Goal: Communication & Community: Answer question/provide support

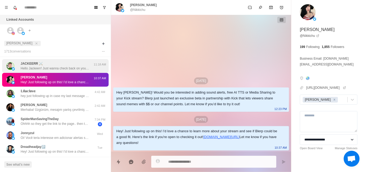
click at [32, 64] on p "JACKEERR ⚔️" at bounding box center [32, 63] width 22 height 5
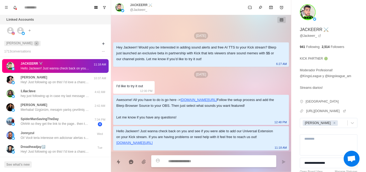
click at [35, 44] on icon "close" at bounding box center [37, 44] width 4 height 4
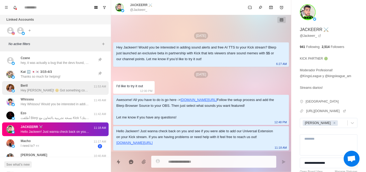
click at [41, 87] on div "Beril Hey [PERSON_NAME]! 😊 Got something cool for your stream that could seriou…" at bounding box center [55, 88] width 69 height 10
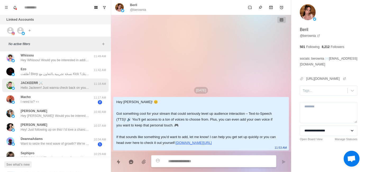
scroll to position [26, 0]
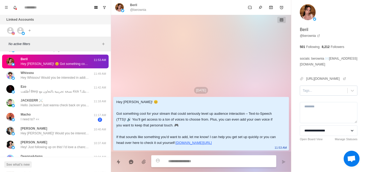
click at [317, 89] on div at bounding box center [324, 91] width 42 height 6
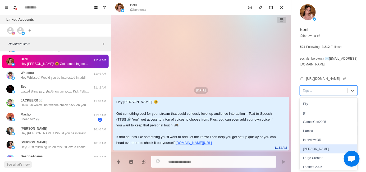
click at [311, 149] on div "[PERSON_NAME]" at bounding box center [329, 148] width 58 height 9
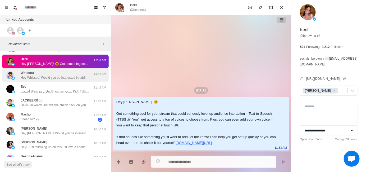
click at [80, 74] on div "Whissou Hey Whissou! Would you be interested in adding sound alerts, free TTS o…" at bounding box center [55, 75] width 69 height 10
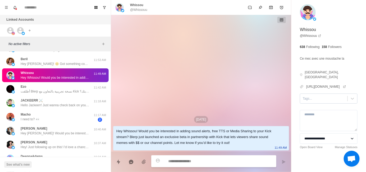
click at [309, 96] on div at bounding box center [324, 99] width 42 height 6
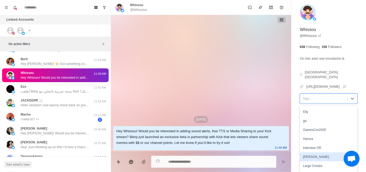
click at [312, 152] on div "[PERSON_NAME]" at bounding box center [329, 156] width 58 height 9
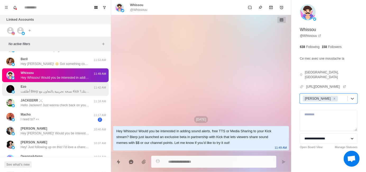
click at [57, 94] on div "Ezo أطلقت Blerp نسخة تجريبية بالتعاون مع Kick تتيح لمشاهديك مشاركة الميمات الصو…" at bounding box center [55, 89] width 107 height 14
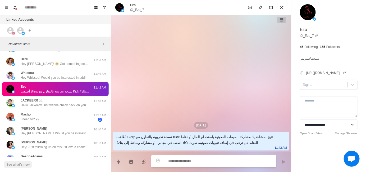
click at [310, 80] on div "Tags..." at bounding box center [329, 85] width 58 height 10
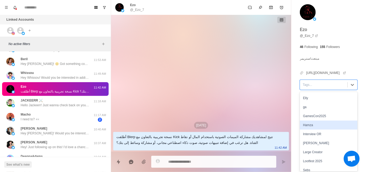
click at [318, 128] on div "Hamza" at bounding box center [329, 124] width 58 height 9
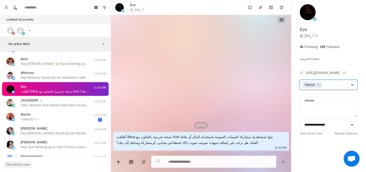
click at [332, 85] on div at bounding box center [334, 85] width 22 height 6
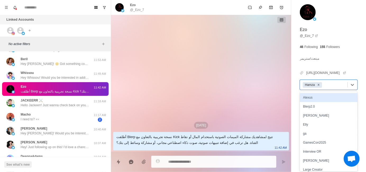
click at [318, 83] on icon "Remove Hamza" at bounding box center [319, 85] width 4 height 4
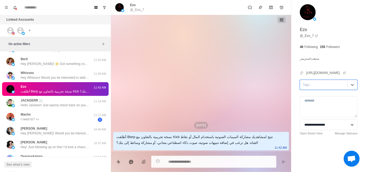
click at [316, 86] on div at bounding box center [324, 85] width 42 height 6
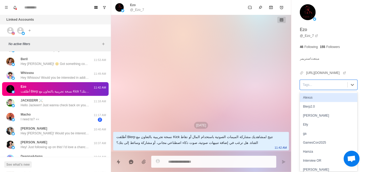
click at [315, 86] on div at bounding box center [324, 85] width 42 height 6
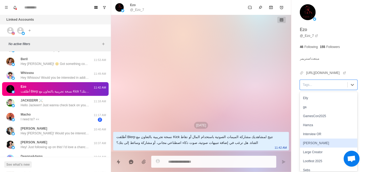
click at [319, 142] on div "[PERSON_NAME]" at bounding box center [329, 142] width 58 height 9
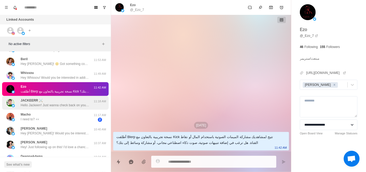
click at [69, 109] on div "JACKEERR ⚔️ Hello Jackeerr! Just wanna check back on you and see if you were ab…" at bounding box center [55, 103] width 107 height 14
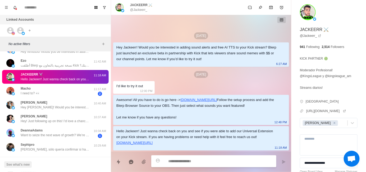
scroll to position [53, 0]
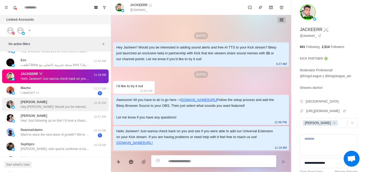
click at [74, 107] on p "Hey [PERSON_NAME]! Would you be interested in adding sound alerts, free TTS or …" at bounding box center [55, 106] width 69 height 5
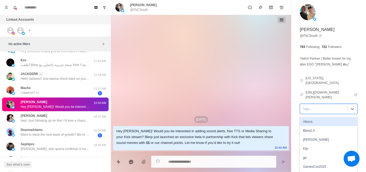
click at [336, 104] on div "Tags..." at bounding box center [329, 109] width 58 height 10
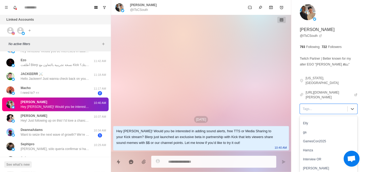
scroll to position [26, 0]
click at [320, 163] on div "[PERSON_NAME]" at bounding box center [329, 167] width 58 height 9
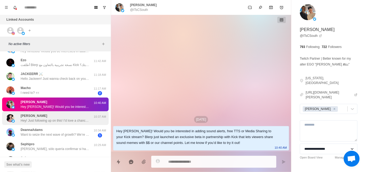
click at [55, 115] on div "[PERSON_NAME] Hey! Just following up on this! I’d love a chance to learn more a…" at bounding box center [55, 118] width 69 height 10
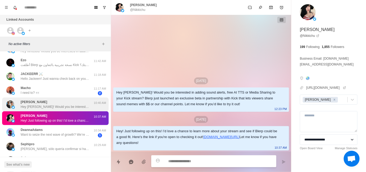
click at [52, 104] on p "Hey [PERSON_NAME]! Would you be interested in adding sound alerts, free TTS or …" at bounding box center [55, 106] width 69 height 5
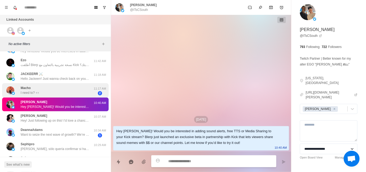
click at [52, 92] on div "Macho I need to? 👀" at bounding box center [49, 90] width 87 height 10
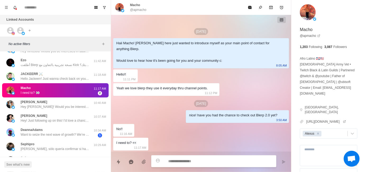
scroll to position [0, 0]
click at [161, 111] on div "[DATE] Haii Macho! [PERSON_NAME] here just wanted to introduce myself as your m…" at bounding box center [201, 83] width 180 height 137
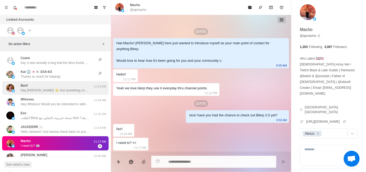
click at [56, 92] on p "Hey [PERSON_NAME]! 😊 Got something cool for your stream that could seriously le…" at bounding box center [55, 90] width 69 height 5
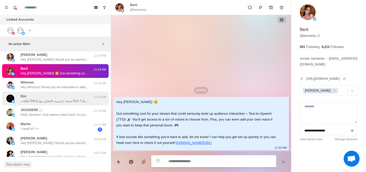
scroll to position [53, 0]
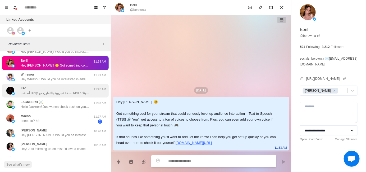
click at [53, 91] on p "أطلقت Blerp نسخة تجريبية بالتعاون مع Kick تتيح لمشاهديك مشاركة الميمات الصوتية …" at bounding box center [55, 93] width 69 height 5
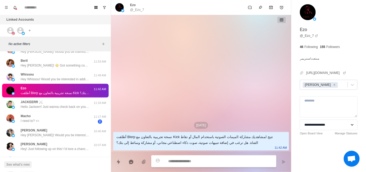
type textarea "*"
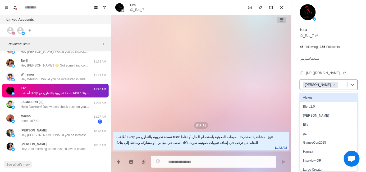
click at [339, 83] on div at bounding box center [342, 85] width 6 height 6
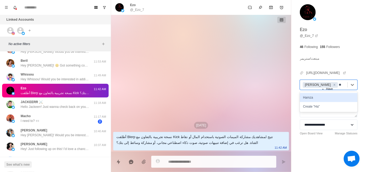
type input "***"
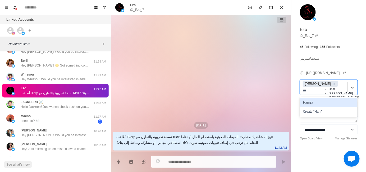
click at [308, 98] on div "Hamza" at bounding box center [329, 102] width 58 height 9
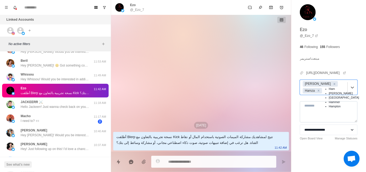
click at [311, 107] on textarea at bounding box center [329, 111] width 58 height 21
type textarea "*"
type textarea "*****"
type textarea "*"
type textarea "******"
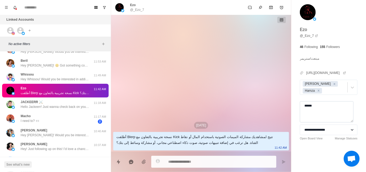
type textarea "*"
type textarea "**********"
type textarea "*"
type textarea "**********"
type textarea "*"
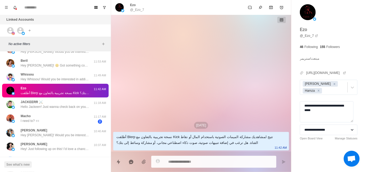
type textarea "**********"
click at [214, 96] on div "[DATE] أطلقت Blerp نسخة تجريبية بالتعاون مع Kick تتيح لمشاهديك مشاركة الميمات ا…" at bounding box center [201, 83] width 180 height 137
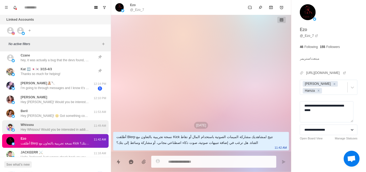
scroll to position [0, 0]
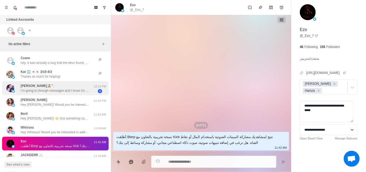
click at [56, 93] on div "[PERSON_NAME]🧸🔪 I’m going to through messages and I know it’s way overdue. I th…" at bounding box center [55, 88] width 107 height 15
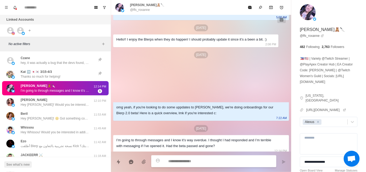
scroll to position [46, 0]
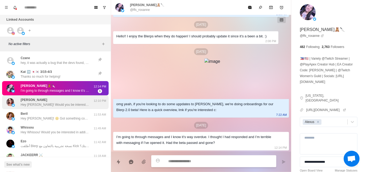
click at [44, 106] on p "Hey [PERSON_NAME]! Would you be interested in adding sound alerts, free TTS or …" at bounding box center [55, 104] width 69 height 5
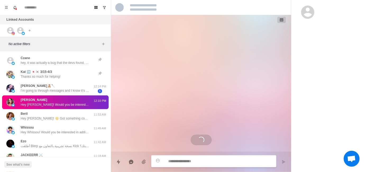
scroll to position [0, 0]
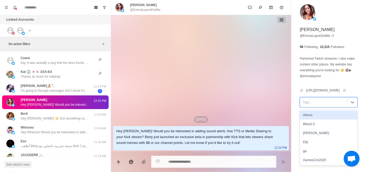
click at [319, 105] on div at bounding box center [324, 102] width 42 height 6
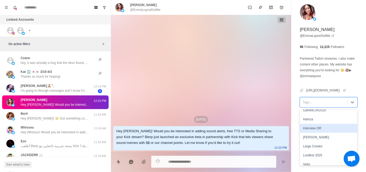
scroll to position [53, 0]
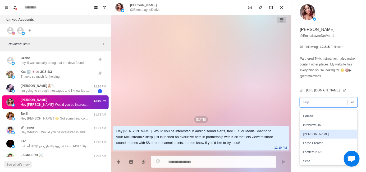
click at [318, 134] on div "[PERSON_NAME]" at bounding box center [329, 133] width 58 height 9
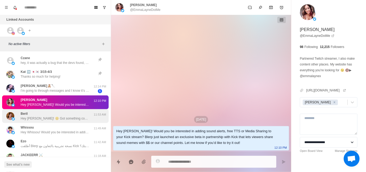
click at [78, 118] on p "Hey [PERSON_NAME]! 😊 Got something cool for your stream that could seriously le…" at bounding box center [55, 118] width 69 height 5
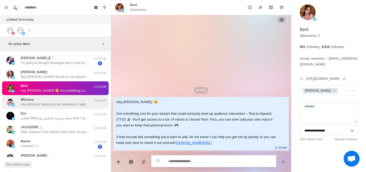
scroll to position [26, 0]
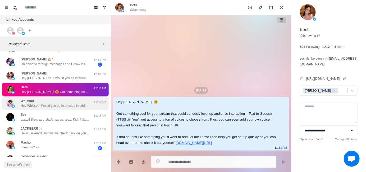
click at [59, 78] on p "Hey [PERSON_NAME]! Would you be interested in adding sound alerts, free TTS or …" at bounding box center [55, 78] width 69 height 5
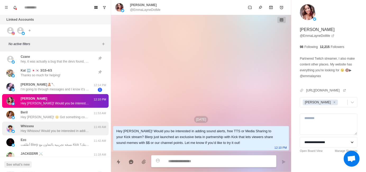
scroll to position [0, 0]
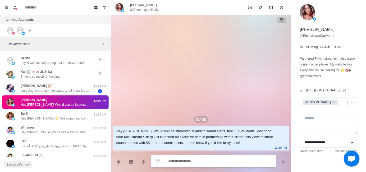
click at [174, 82] on div "[DATE] Hey [PERSON_NAME]! Would you be interested in adding sound alerts, free …" at bounding box center [201, 83] width 180 height 137
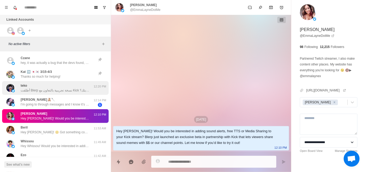
click at [66, 87] on div "teko أطلقت Blerp نسخة تجريبية بالتعاون مع Kick تتيح لمشاهديك مشاركة الميمات الص…" at bounding box center [55, 88] width 69 height 10
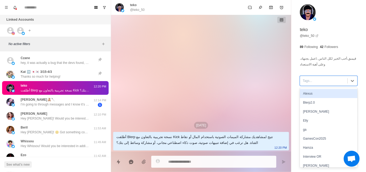
click at [320, 80] on div at bounding box center [324, 81] width 42 height 6
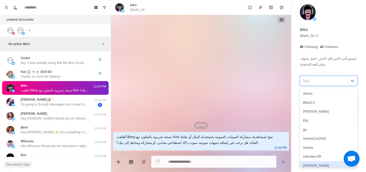
click at [318, 167] on div "**********" at bounding box center [329, 86] width 75 height 172
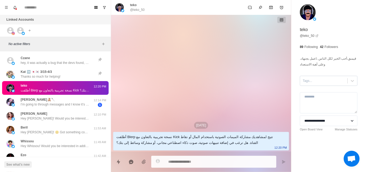
click at [316, 81] on div at bounding box center [324, 81] width 42 height 6
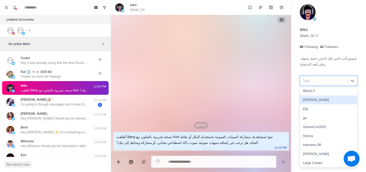
scroll to position [26, 0]
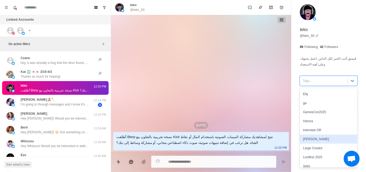
click at [313, 137] on div "[PERSON_NAME]" at bounding box center [329, 138] width 58 height 9
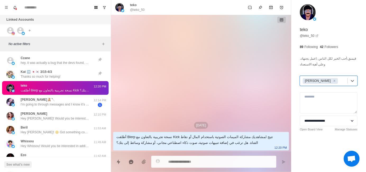
click at [339, 80] on div at bounding box center [342, 81] width 6 height 6
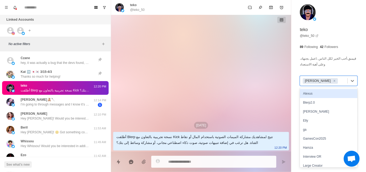
type textarea "*"
type input "**"
click at [334, 90] on div "Hamza" at bounding box center [329, 93] width 58 height 9
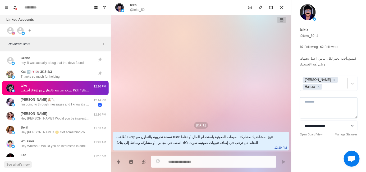
click at [321, 108] on textarea at bounding box center [329, 107] width 58 height 21
paste textarea "**********"
type textarea "*"
type textarea "**********"
type textarea "*"
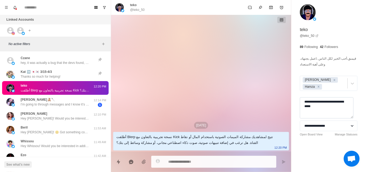
click at [320, 107] on textarea "**********" at bounding box center [327, 107] width 54 height 21
type textarea "**********"
click at [249, 98] on div "[DATE] أطلقت Blerp نسخة تجريبية بالتعاون مع Kick تتيح لمشاهديك مشاركة الميمات ا…" at bounding box center [201, 83] width 180 height 137
click at [159, 48] on div "[DATE] أطلقت Blerp نسخة تجريبية بالتعاون مع Kick تتيح لمشاهديك مشاركة الميمات ا…" at bounding box center [201, 83] width 180 height 137
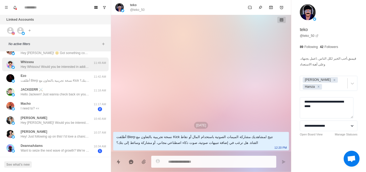
scroll to position [79, 0]
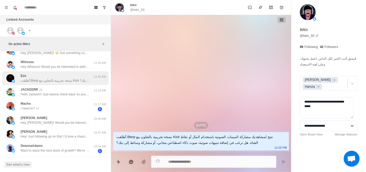
click at [55, 82] on p "أطلقت Blerp نسخة تجريبية بالتعاون مع Kick تتيح لمشاهديك مشاركة الميمات الصوتية …" at bounding box center [55, 80] width 69 height 5
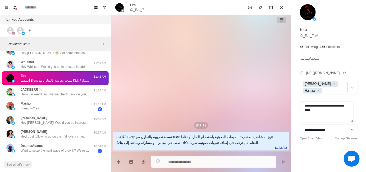
click at [207, 96] on div "[DATE] أطلقت Blerp نسخة تجريبية بالتعاون مع Kick تتيح لمشاهديك مشاركة الميمات ا…" at bounding box center [201, 83] width 180 height 137
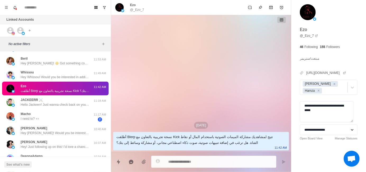
scroll to position [53, 0]
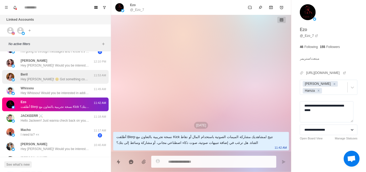
click at [52, 77] on p "Hey [PERSON_NAME]! 😊 Got something cool for your stream that could seriously le…" at bounding box center [55, 79] width 69 height 5
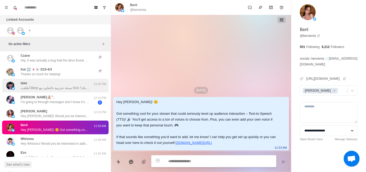
scroll to position [0, 0]
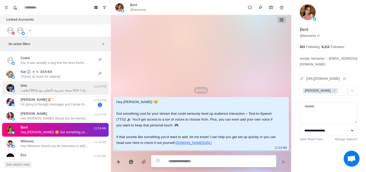
click at [57, 89] on p "أطلقت Blerp نسخة تجريبية بالتعاون مع Kick تتيح لمشاهديك مشاركة الميمات الصوتية …" at bounding box center [55, 90] width 69 height 5
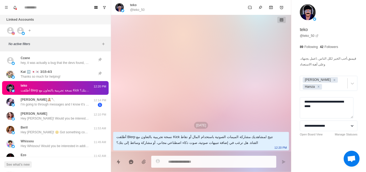
type textarea "*"
